Goal: Task Accomplishment & Management: Manage account settings

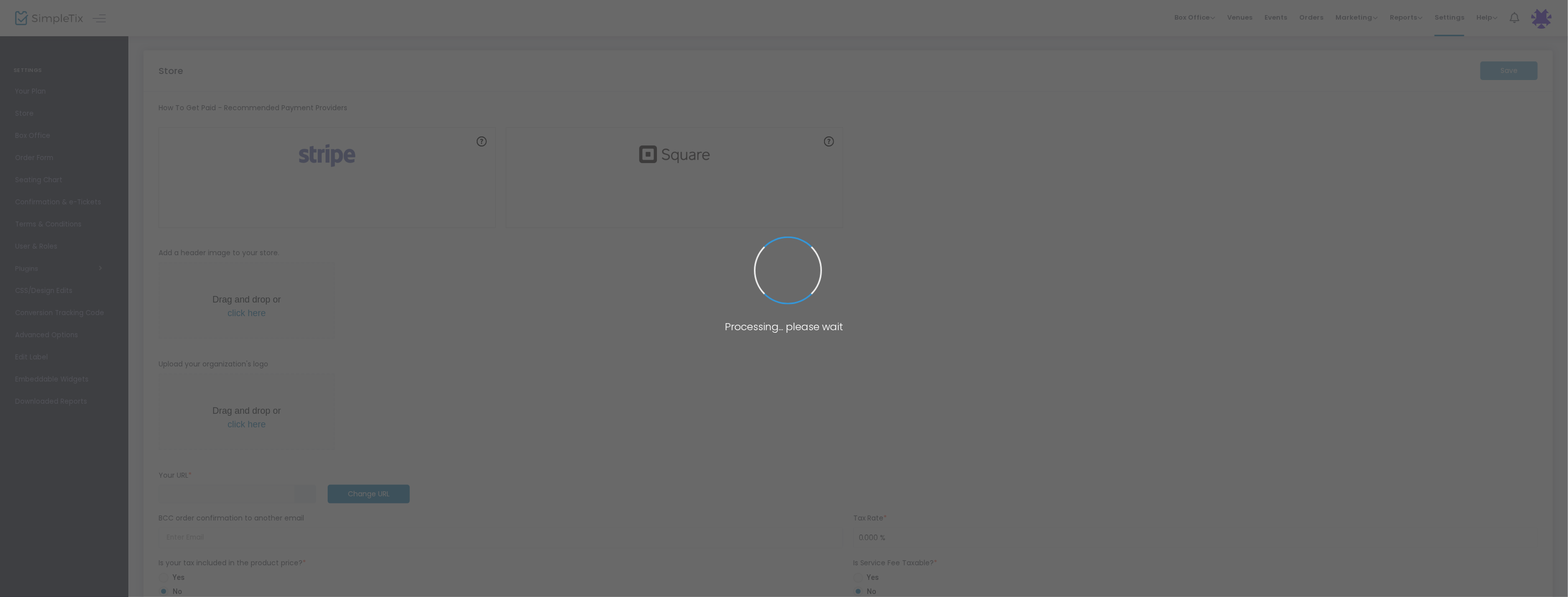
type input "[URL]"
radio input "true"
radio input "false"
radio input "true"
type input "[GEOGRAPHIC_DATA][PERSON_NAME]"
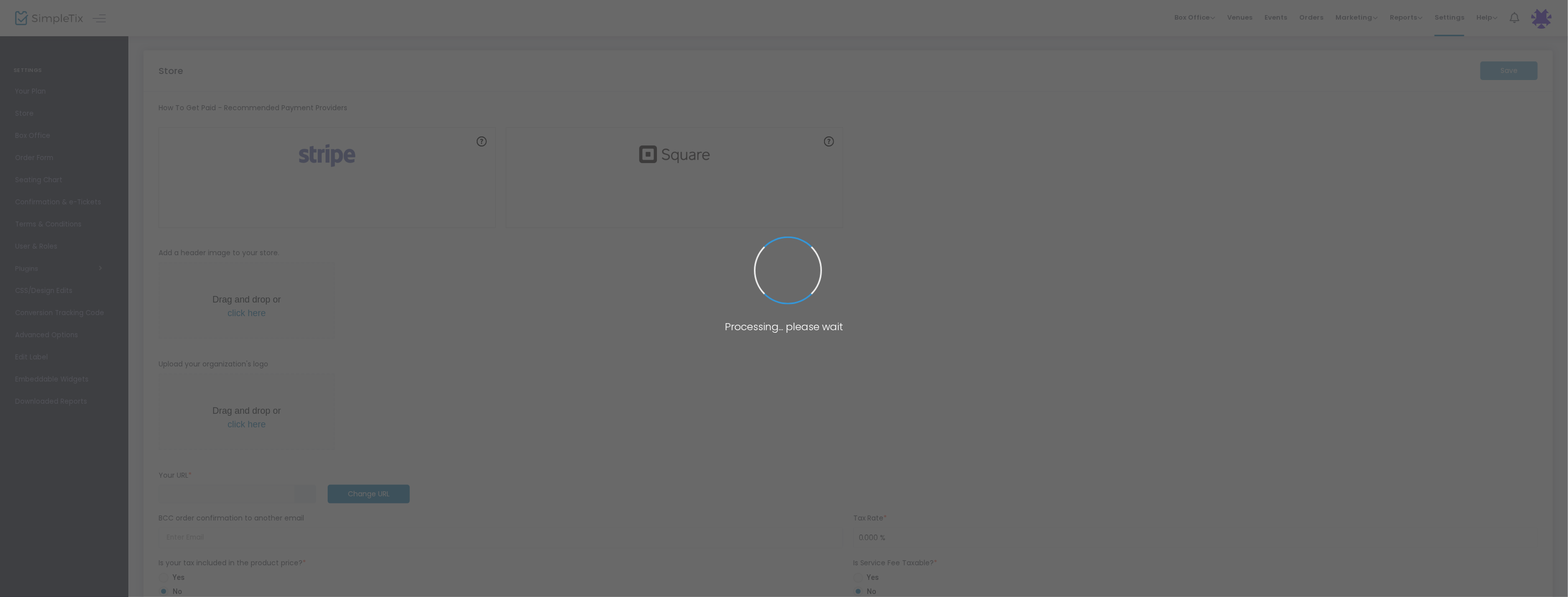
type input "4802432431"
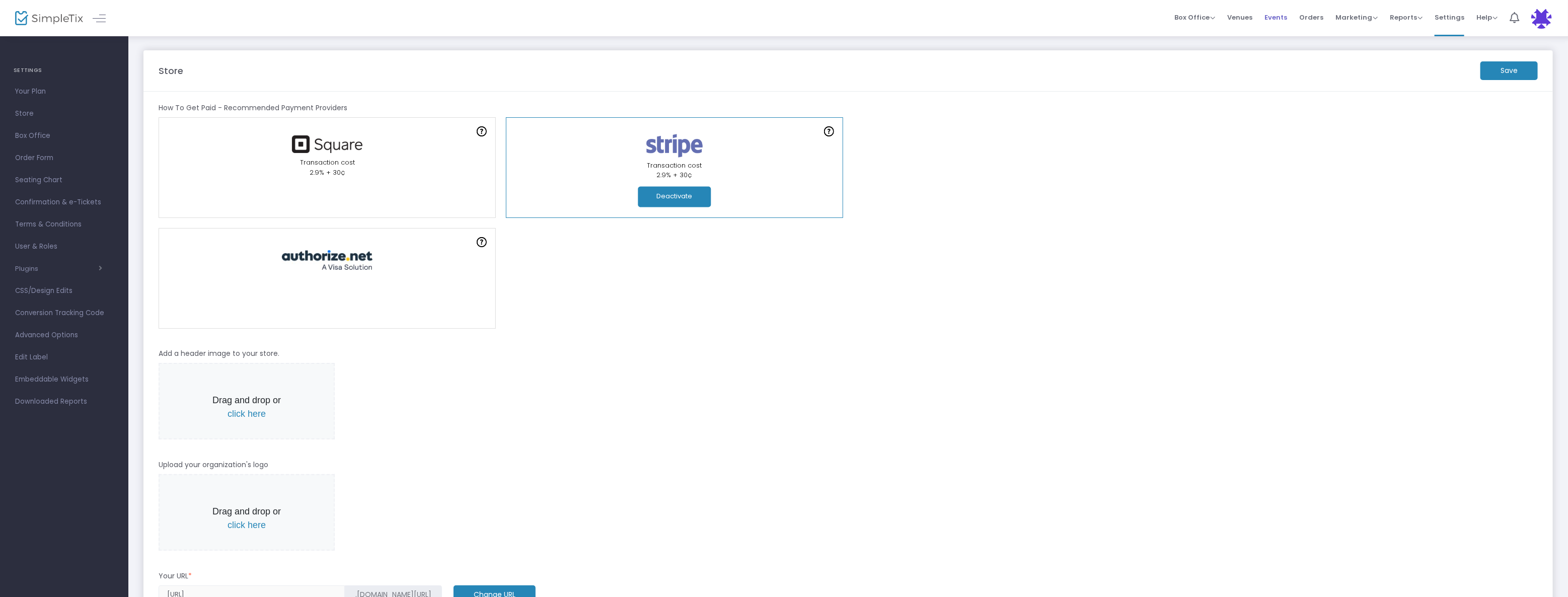
click at [1272, 14] on span "Events" at bounding box center [1275, 18] width 22 height 25
